Goal: Task Accomplishment & Management: Manage account settings

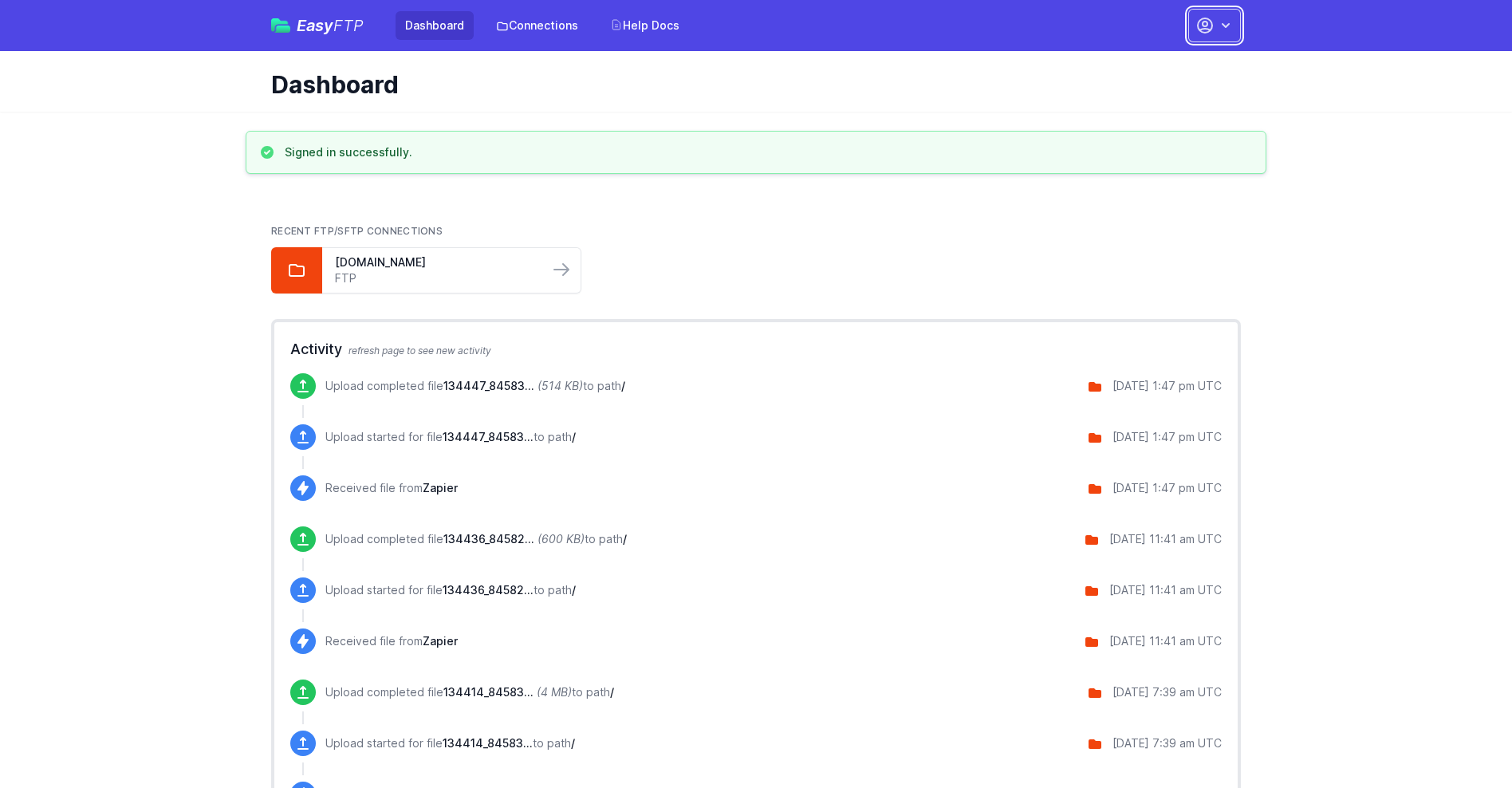
click at [1215, 26] on button "button" at bounding box center [1215, 25] width 52 height 33
click at [1164, 67] on link "Account Settings" at bounding box center [1164, 67] width 153 height 29
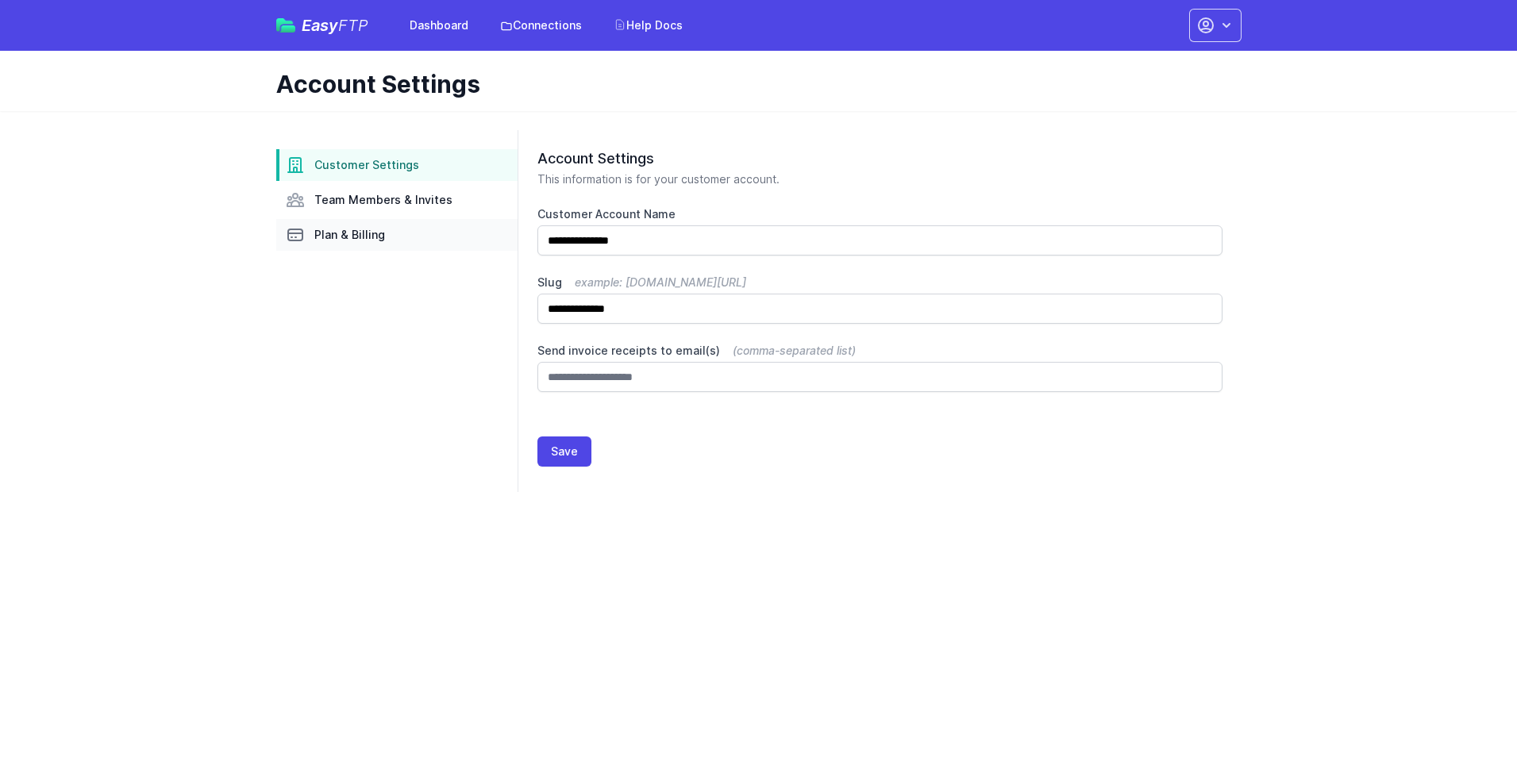
click at [397, 235] on link "Plan & Billing" at bounding box center [396, 235] width 241 height 32
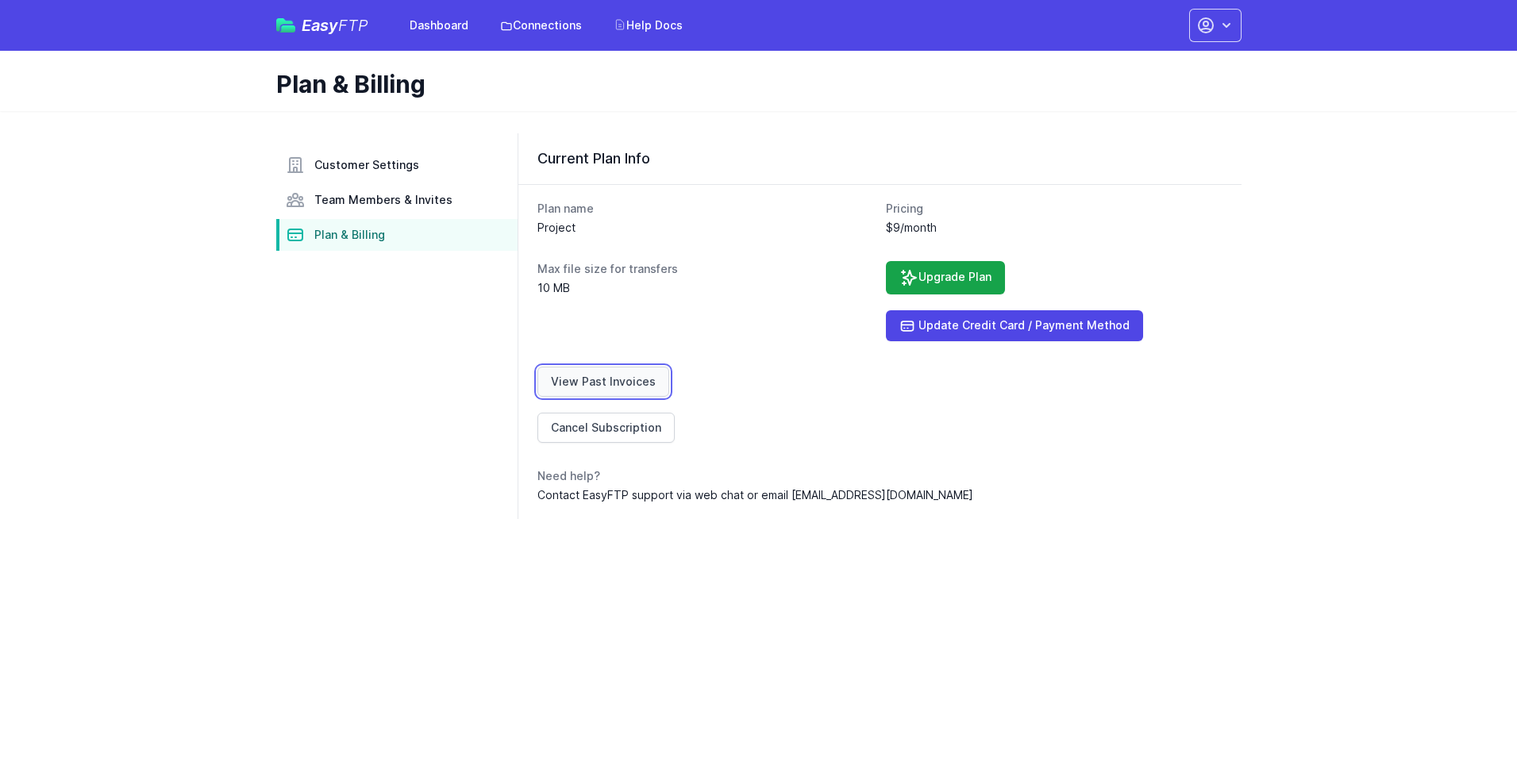
click at [601, 382] on link "View Past Invoices" at bounding box center [602, 382] width 131 height 30
